Goal: Task Accomplishment & Management: Manage account settings

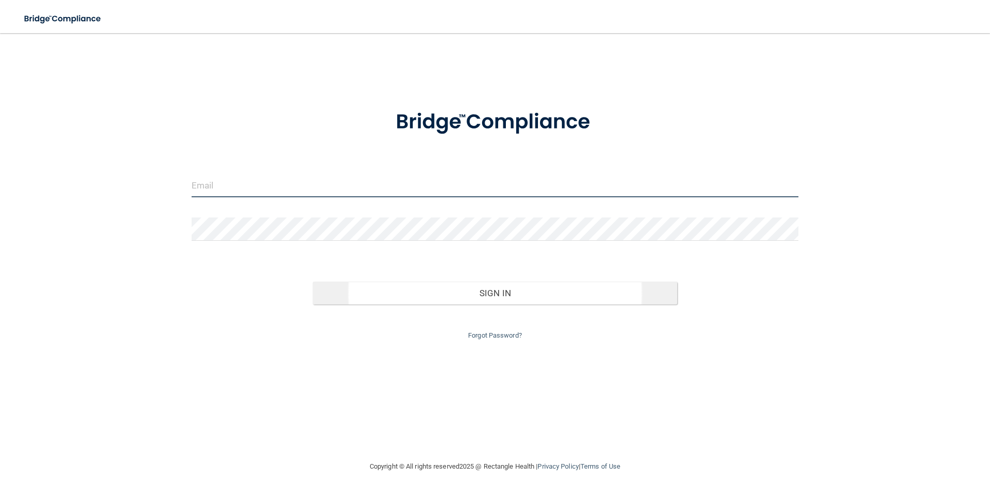
type input "[EMAIL_ADDRESS][DOMAIN_NAME]"
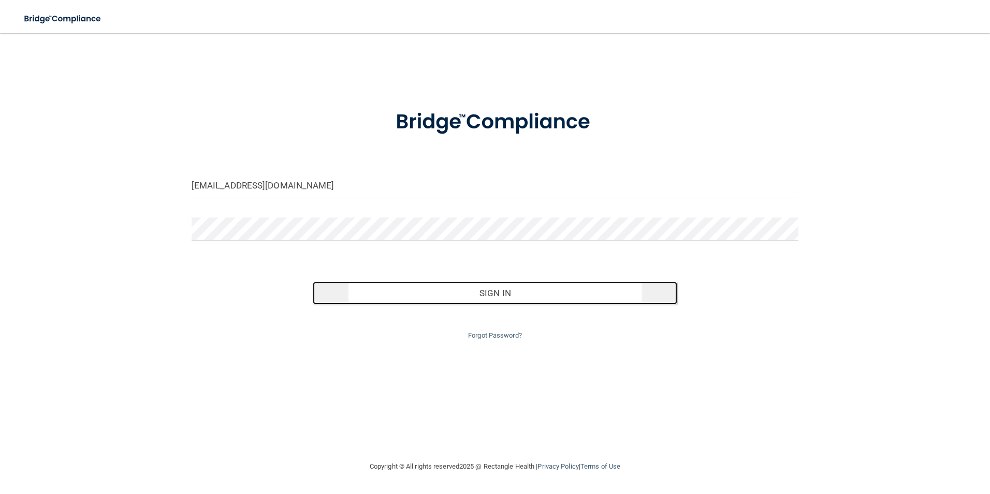
click at [462, 294] on button "Sign In" at bounding box center [495, 293] width 365 height 23
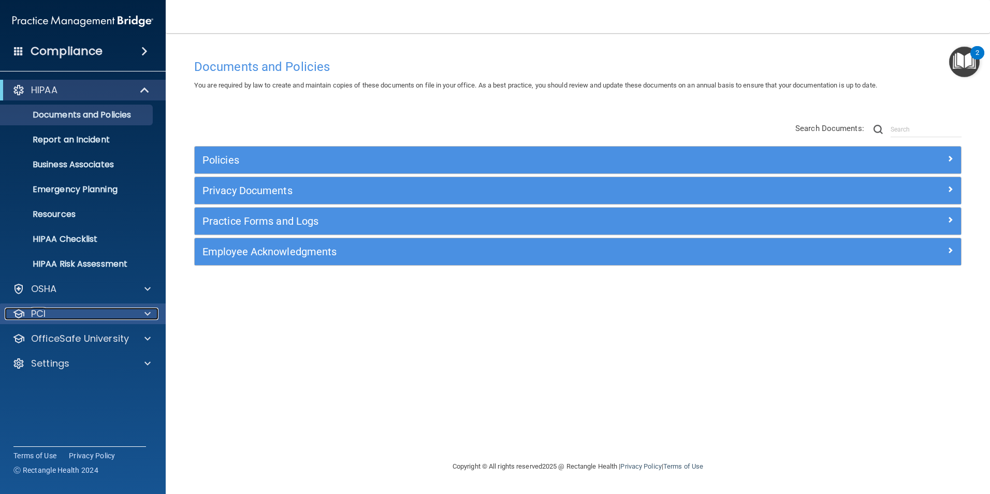
click at [97, 316] on div "PCI" at bounding box center [69, 314] width 128 height 12
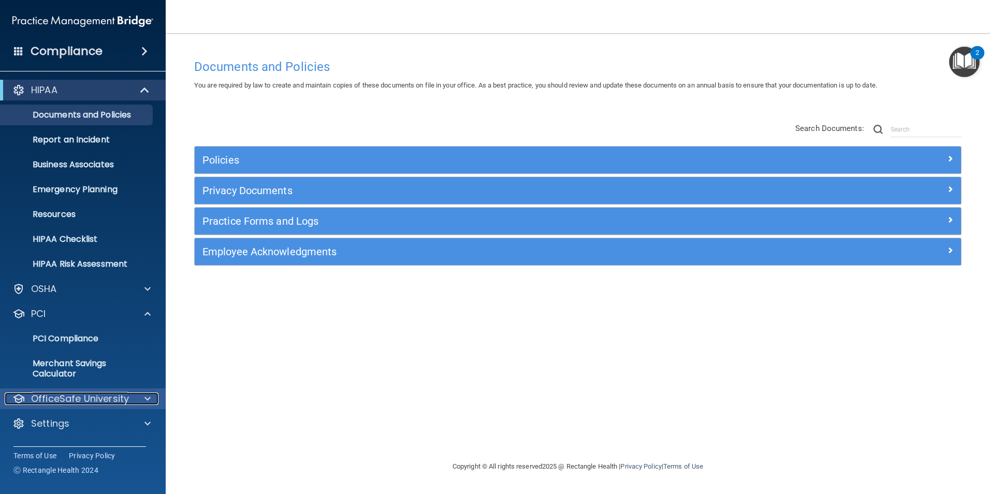
click at [105, 395] on p "OfficeSafe University" at bounding box center [80, 398] width 98 height 12
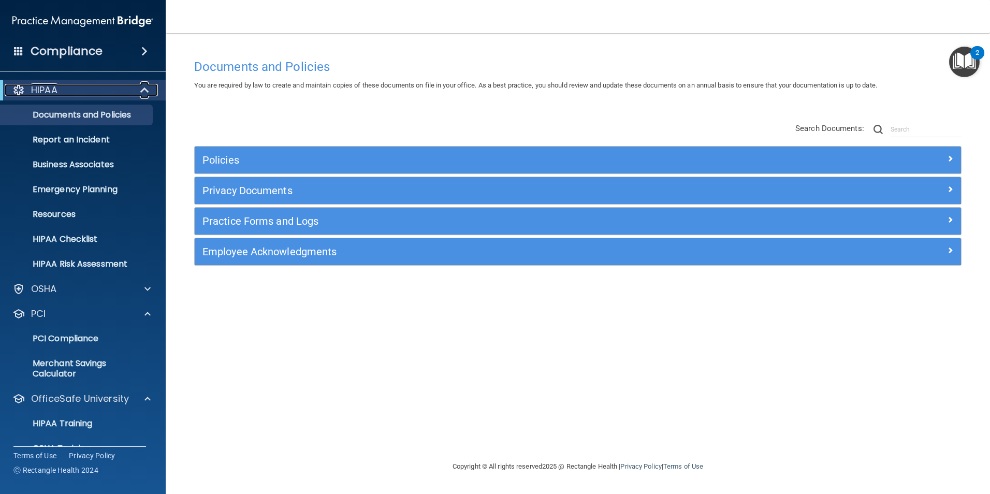
click at [135, 90] on div at bounding box center [145, 90] width 25 height 12
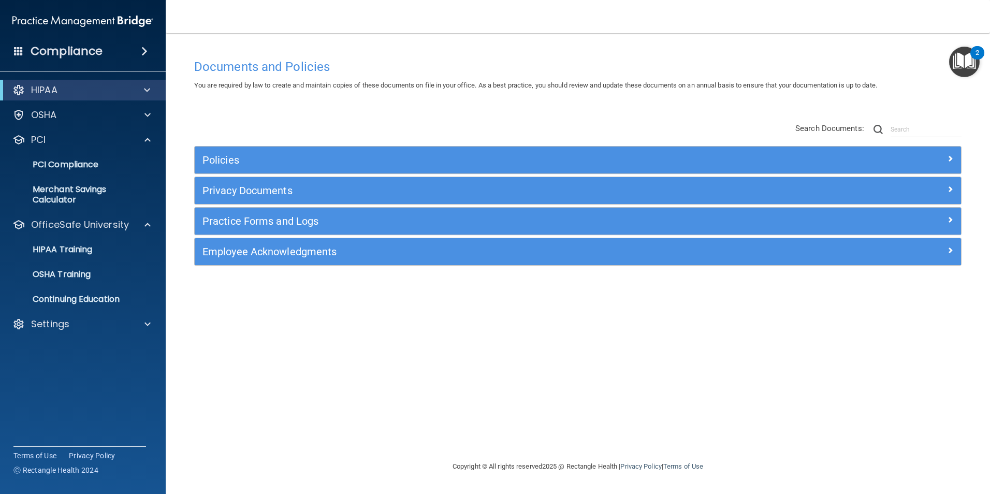
click at [143, 51] on span at bounding box center [144, 51] width 6 height 12
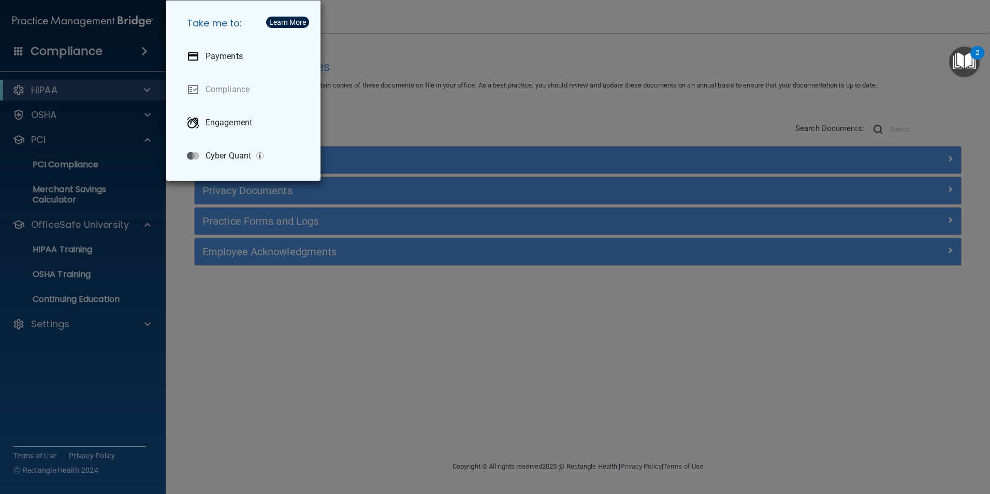
click at [143, 51] on div "Take me to: Payments Compliance Engagement Cyber Quant" at bounding box center [495, 247] width 990 height 494
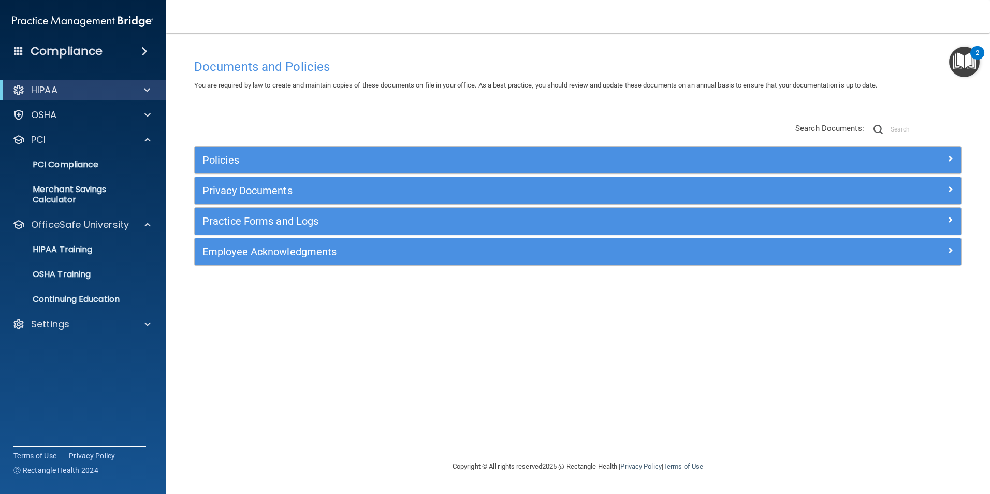
click at [16, 50] on span at bounding box center [18, 50] width 9 height 9
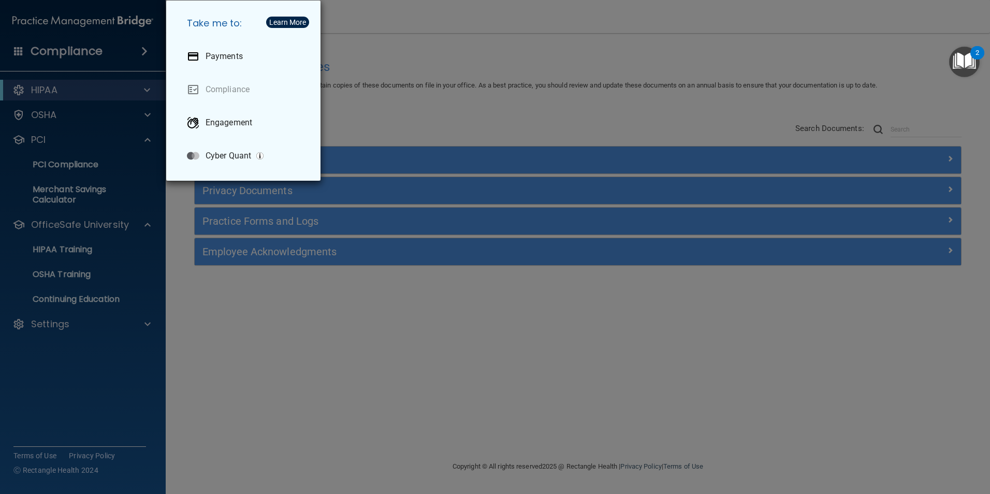
click at [16, 51] on div "Take me to: Payments Compliance Engagement Cyber Quant" at bounding box center [495, 247] width 990 height 494
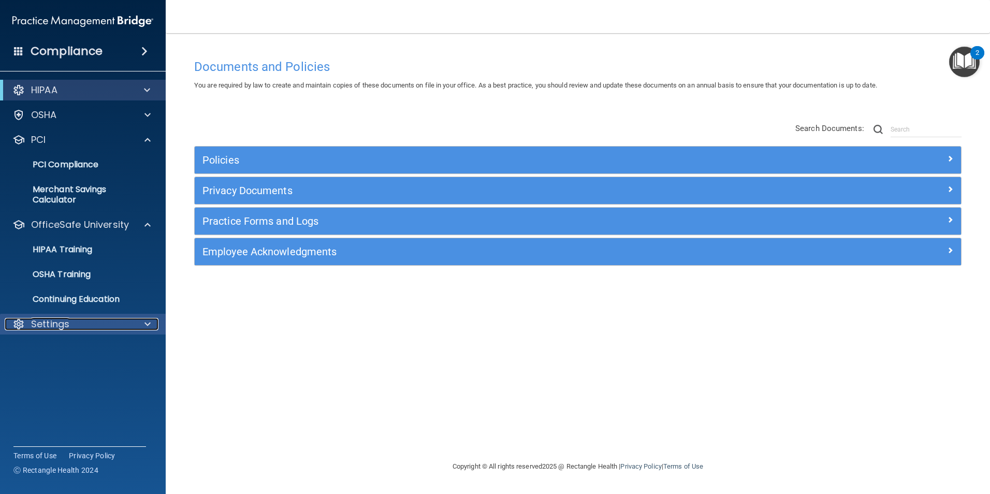
click at [82, 322] on div "Settings" at bounding box center [69, 324] width 128 height 12
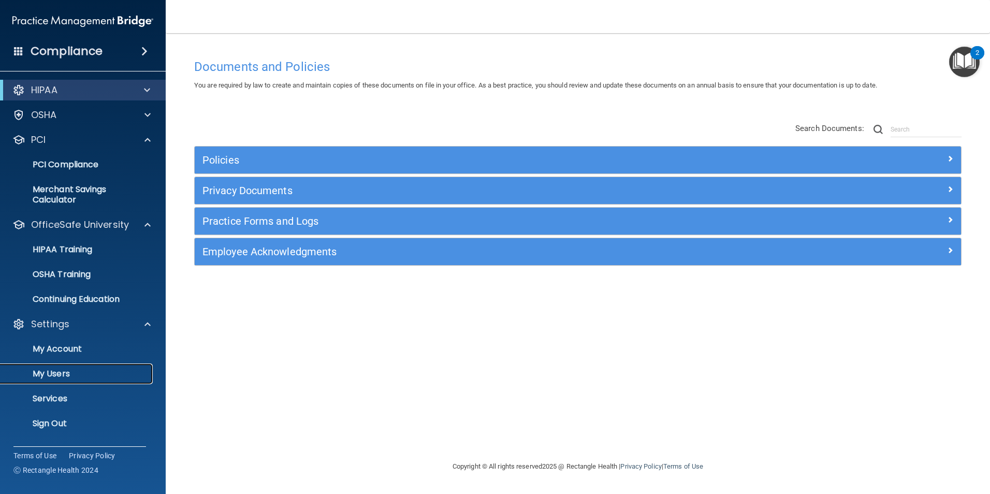
click at [91, 371] on p "My Users" at bounding box center [77, 374] width 141 height 10
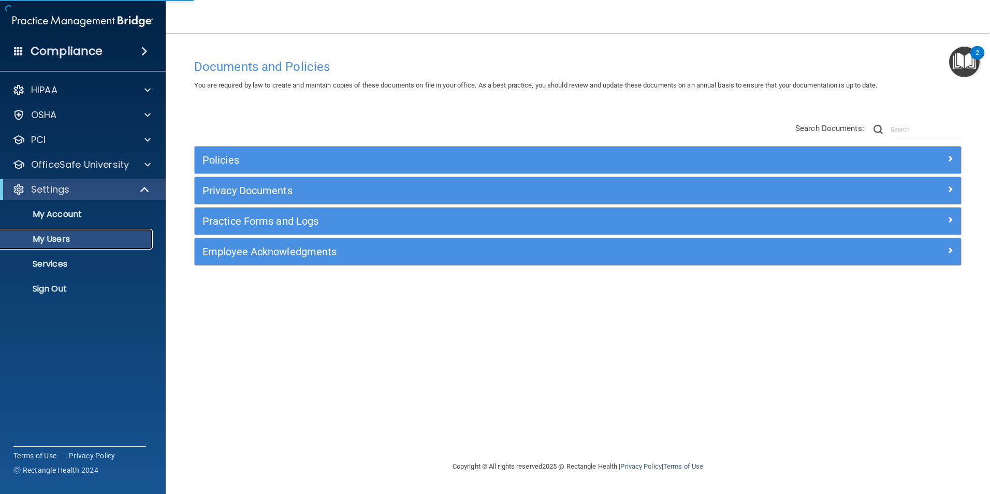
click at [56, 237] on p "My Users" at bounding box center [77, 239] width 141 height 10
select select "20"
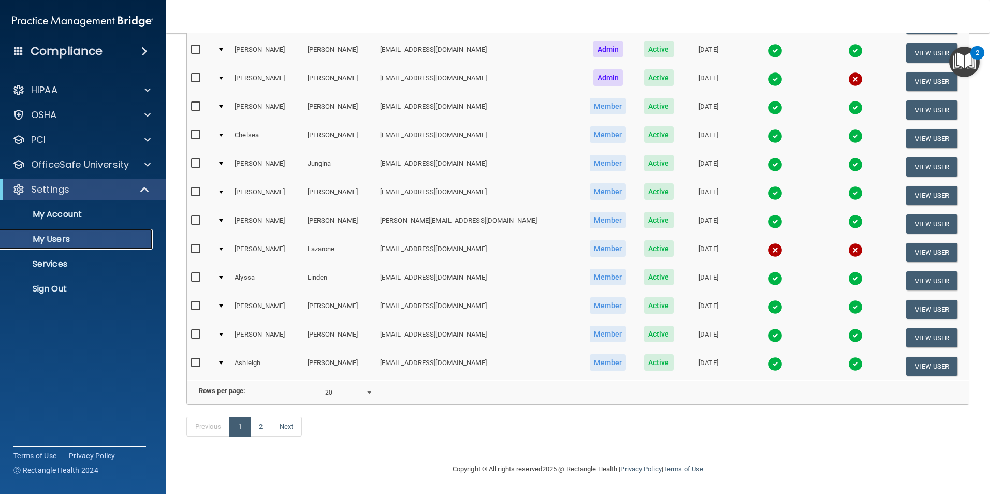
scroll to position [362, 0]
click at [260, 427] on link "2" at bounding box center [260, 427] width 21 height 20
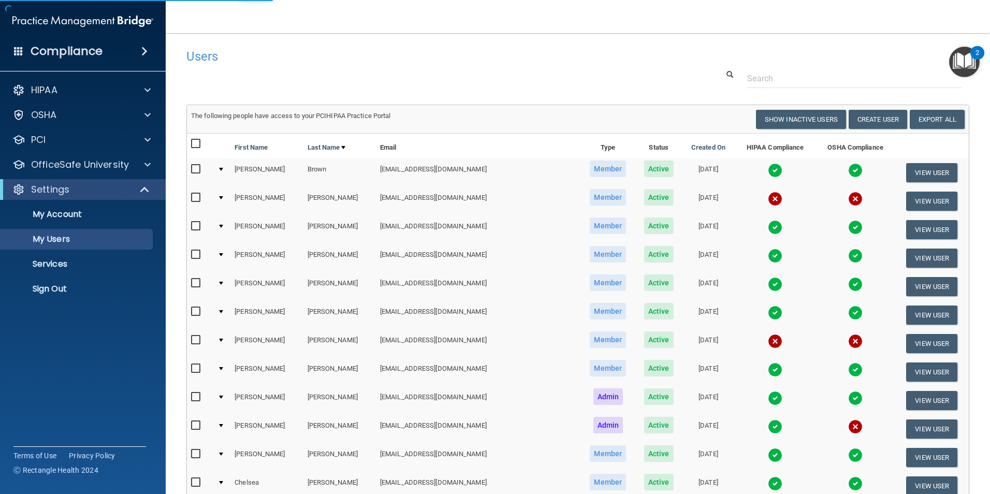
select select "20"
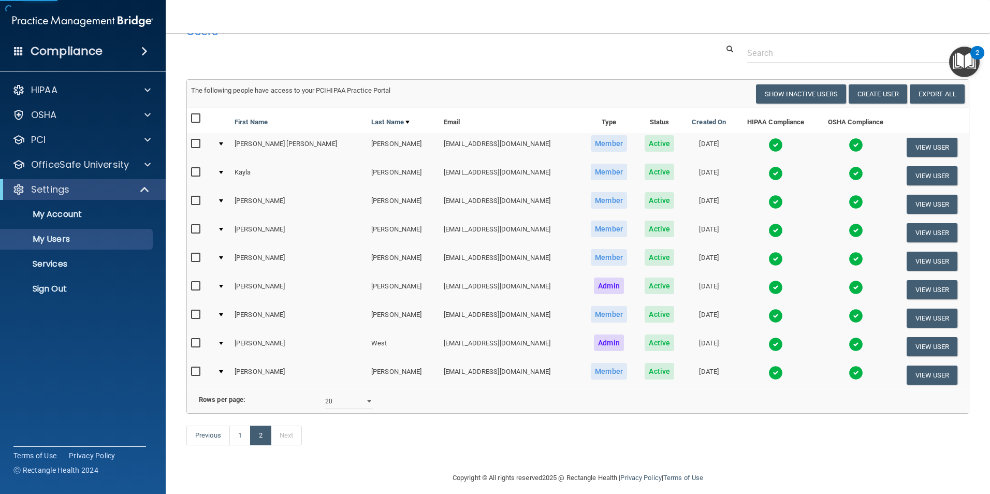
scroll to position [50, 0]
